Goal: Submit feedback/report problem

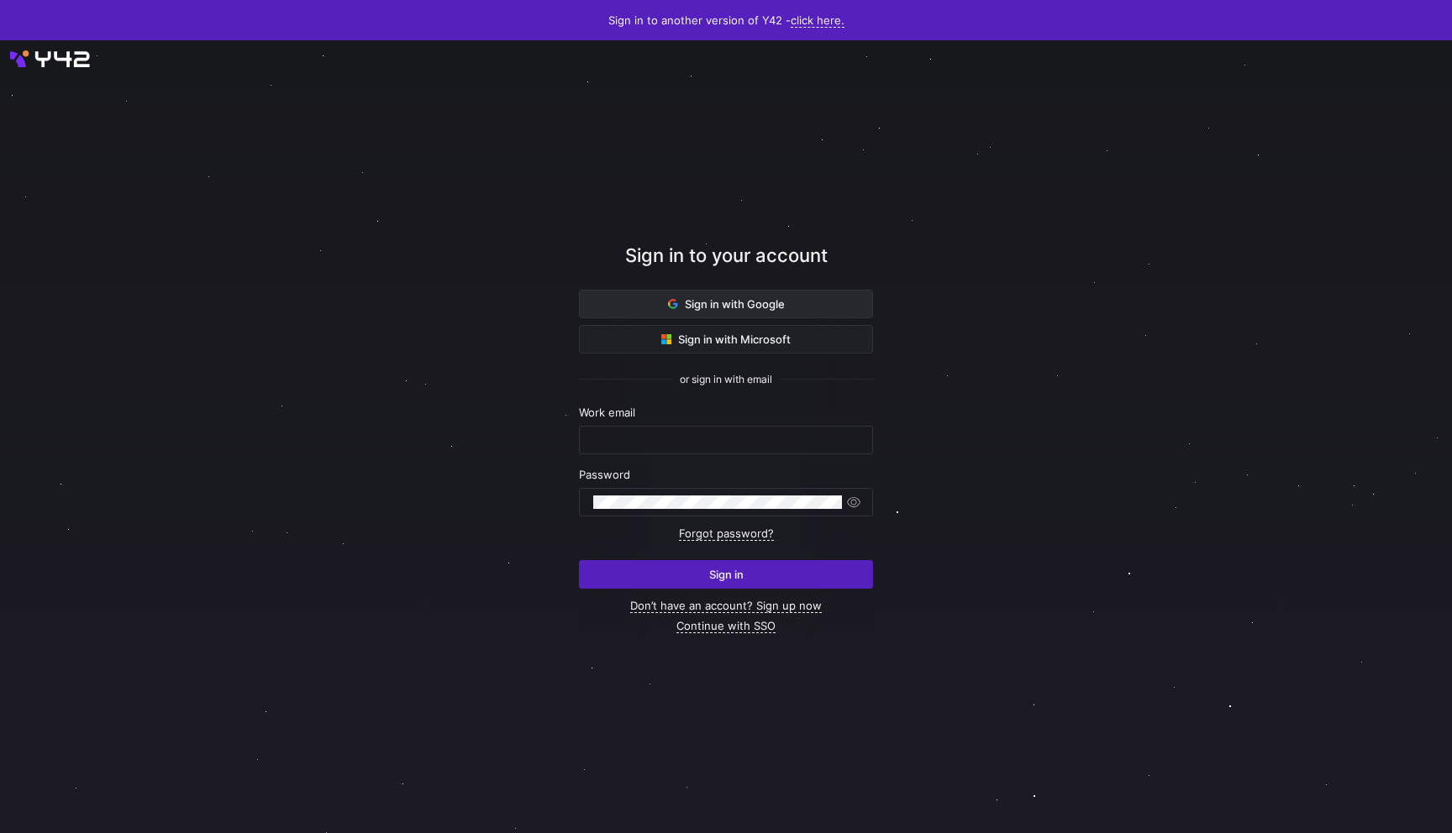
click at [813, 293] on span at bounding box center [726, 304] width 292 height 27
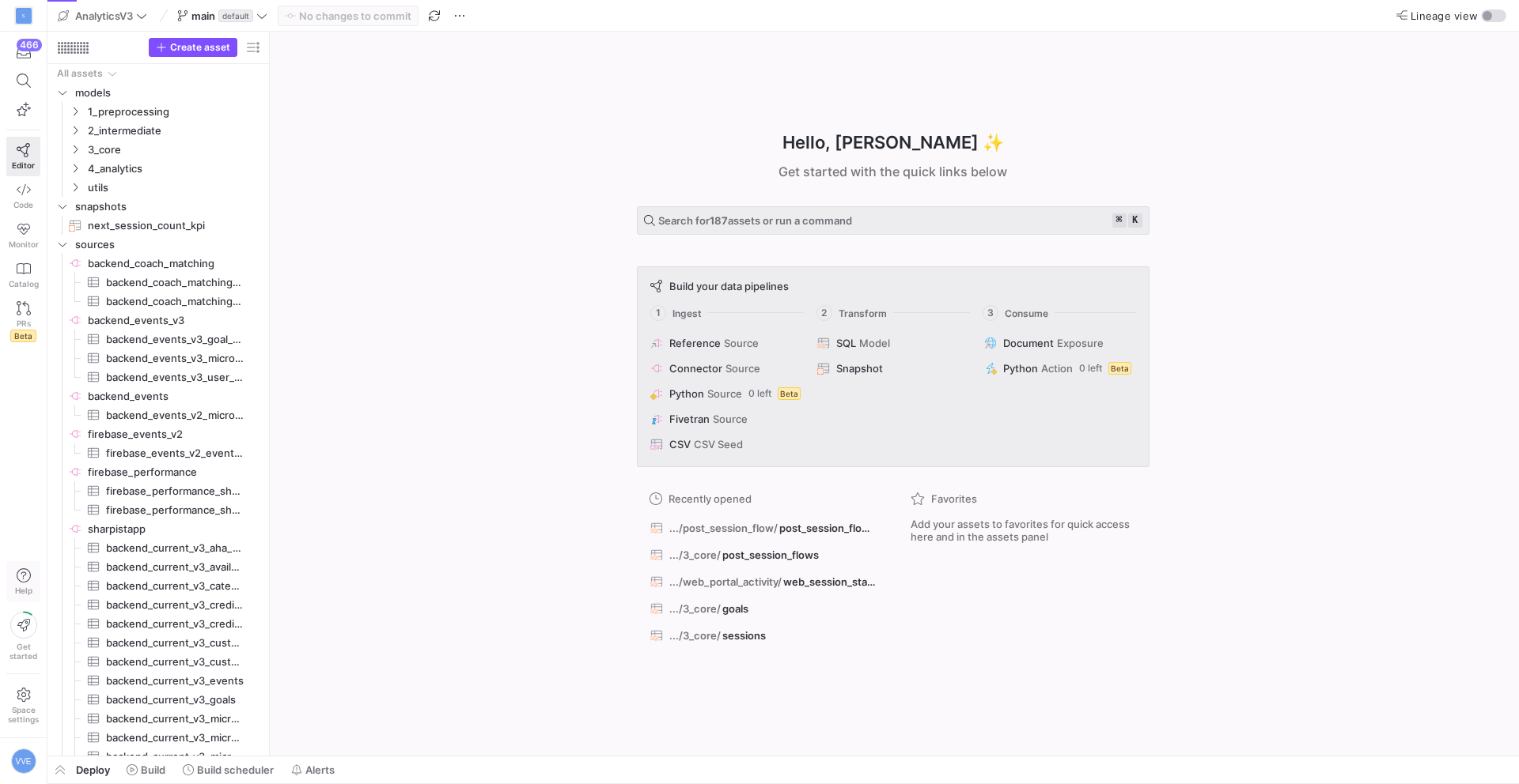
click at [23, 577] on icon "button" at bounding box center [24, 575] width 14 height 14
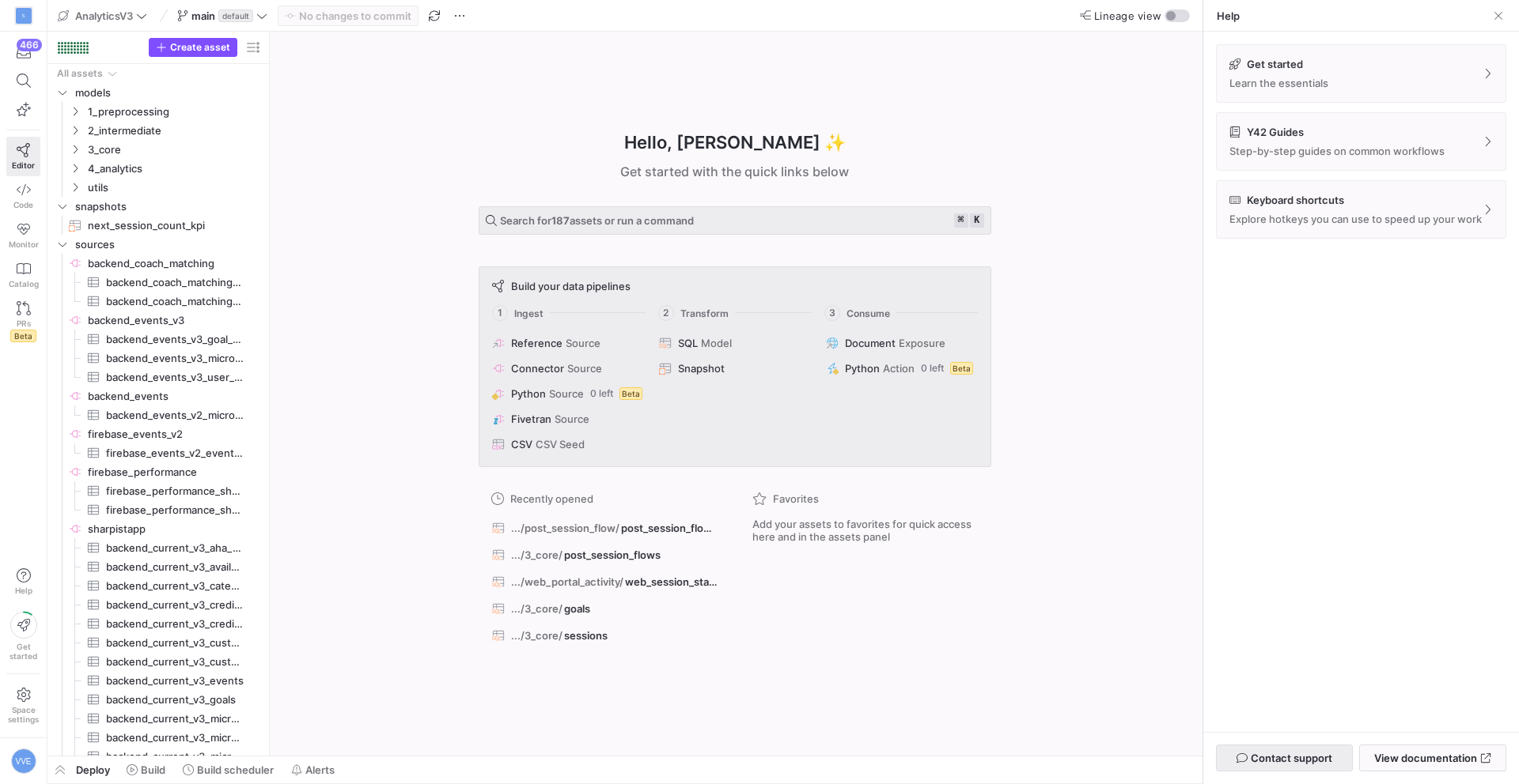
click at [1294, 753] on span "Contact support" at bounding box center [1291, 758] width 82 height 12
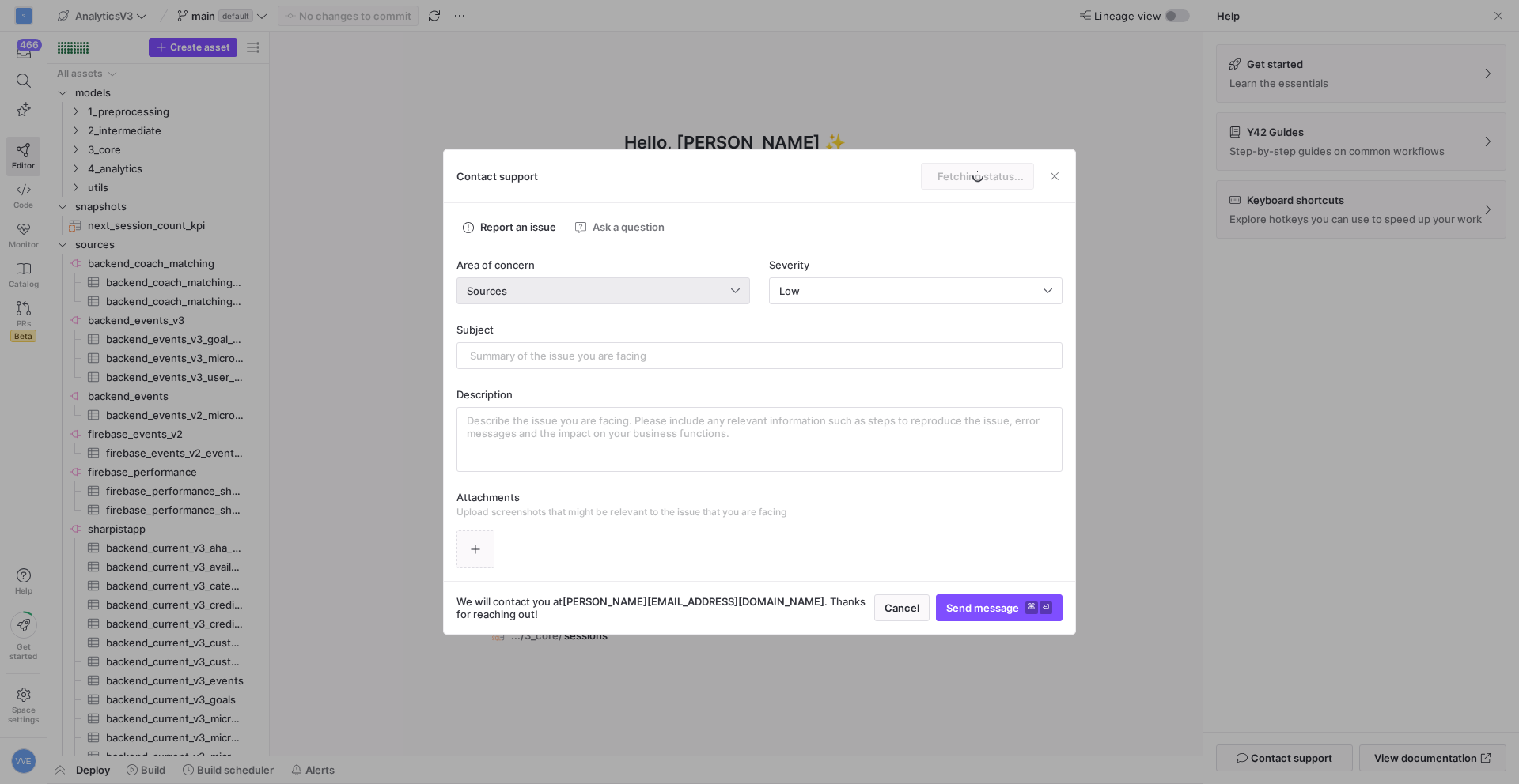
click at [632, 295] on div "Sources" at bounding box center [599, 290] width 265 height 12
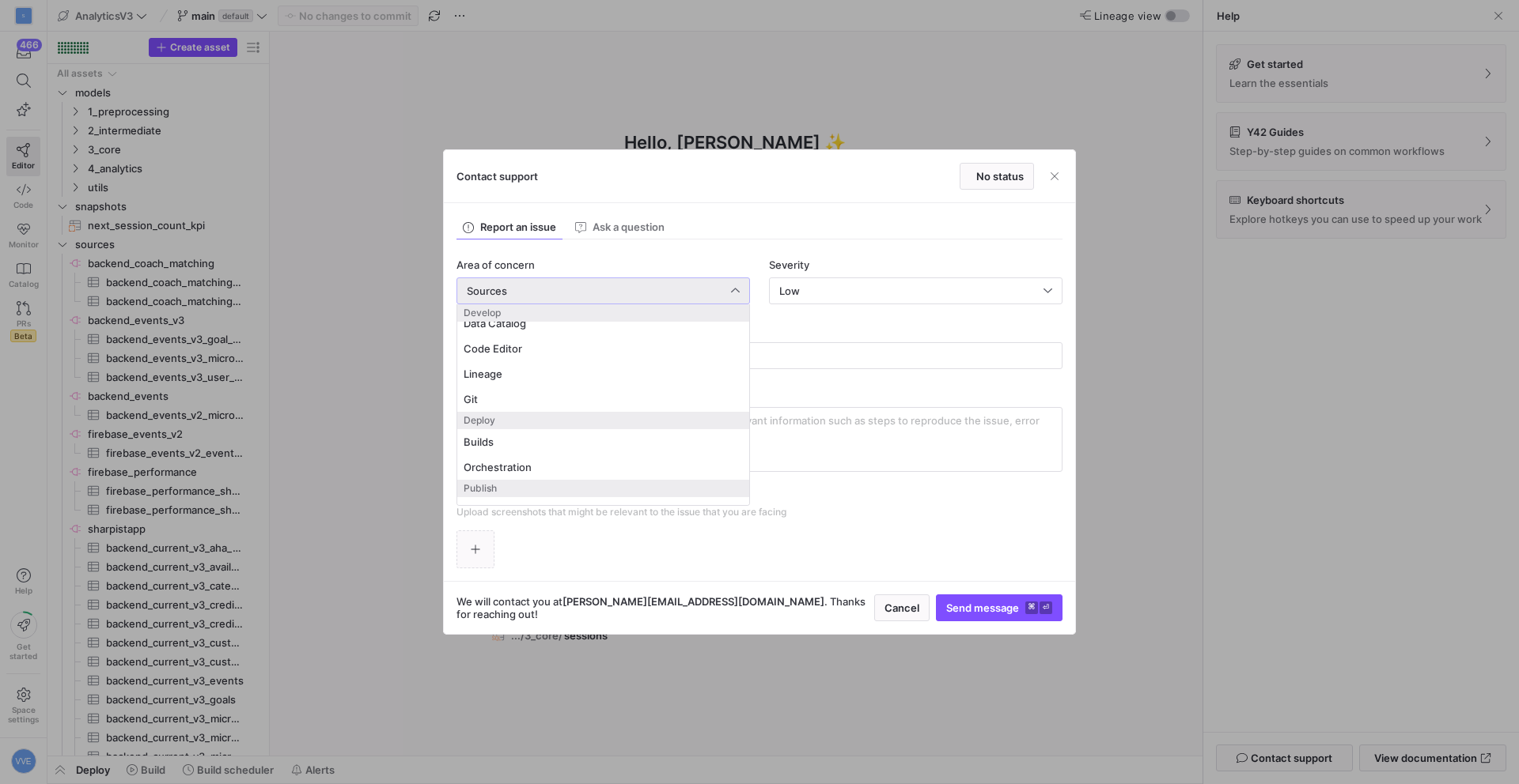
scroll to position [58, 0]
click at [474, 445] on span "Builds" at bounding box center [603, 444] width 280 height 12
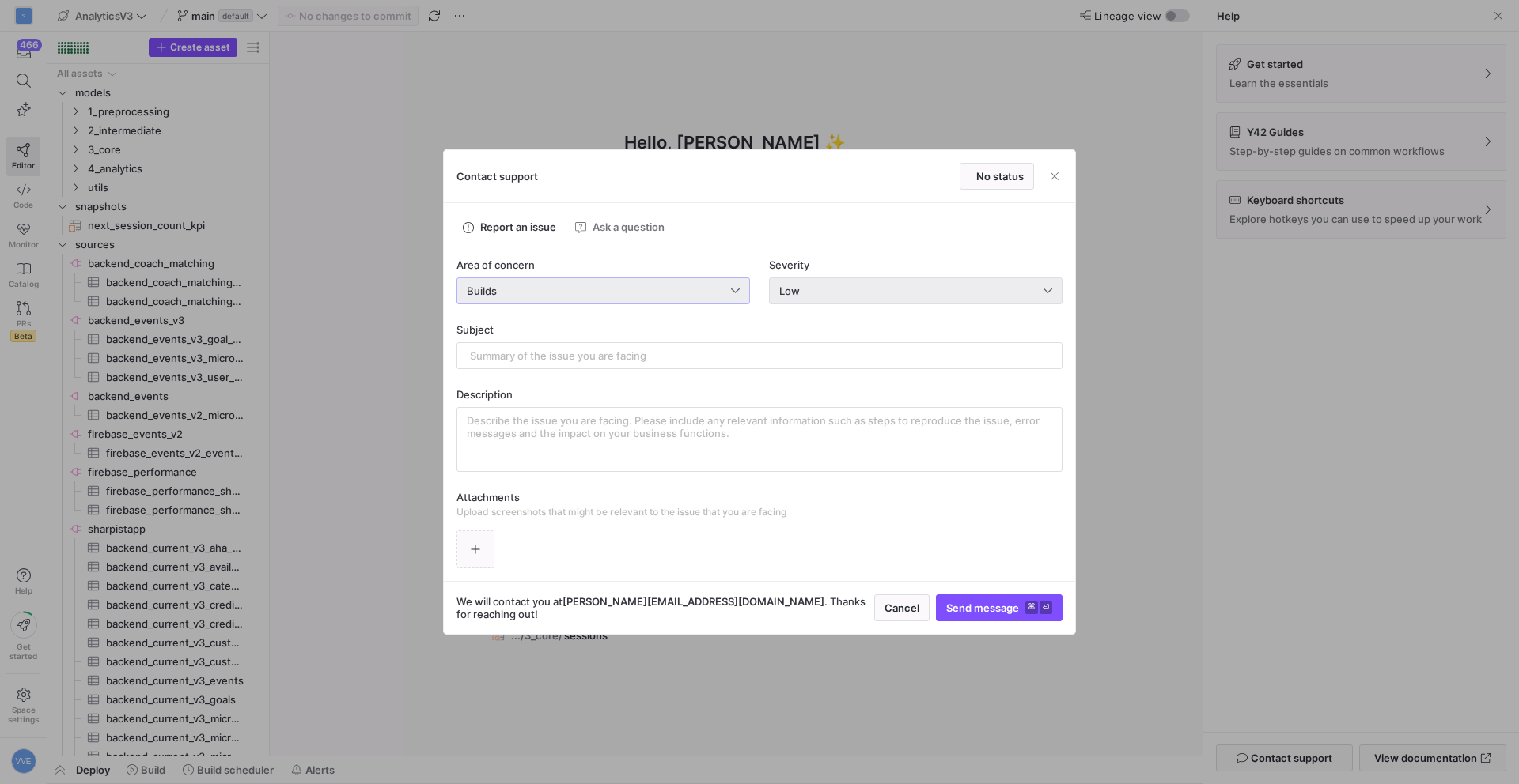
click at [911, 295] on div "Low" at bounding box center [911, 290] width 265 height 12
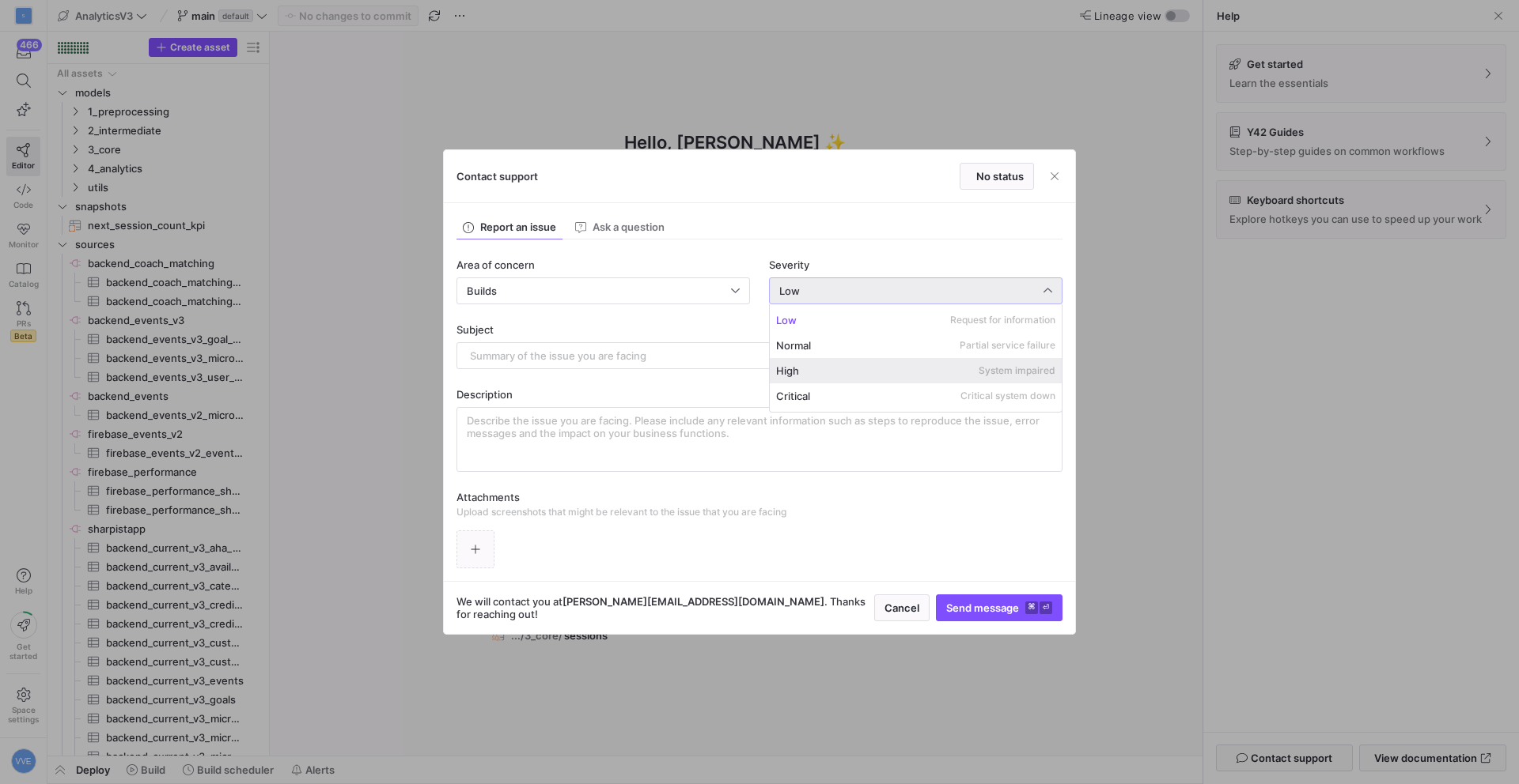
click at [909, 359] on mat-option "High System impaired" at bounding box center [915, 371] width 292 height 25
click at [861, 360] on input "text" at bounding box center [759, 355] width 579 height 12
